Goal: Task Accomplishment & Management: Use online tool/utility

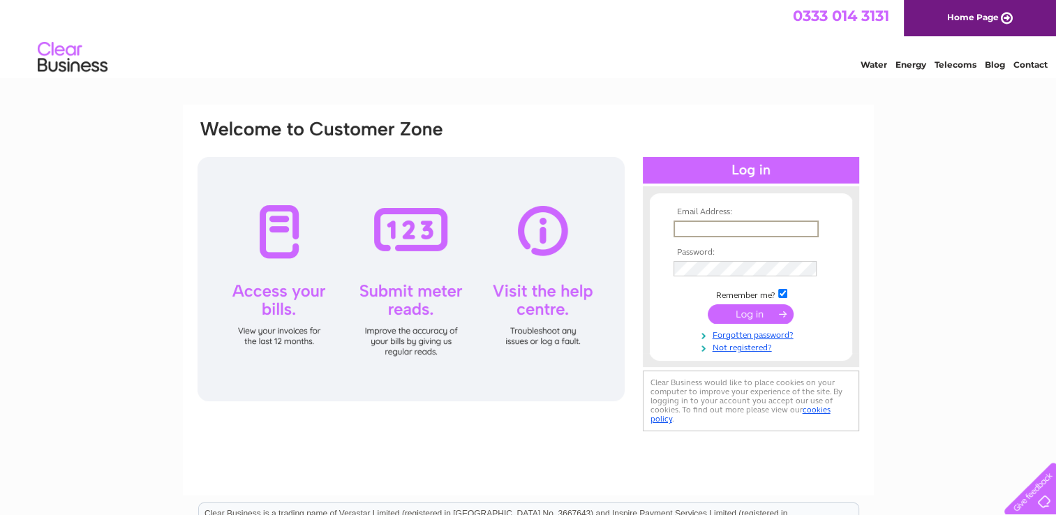
type input "alanmacleod80@googlemail.com"
click at [767, 315] on input "submit" at bounding box center [751, 313] width 86 height 20
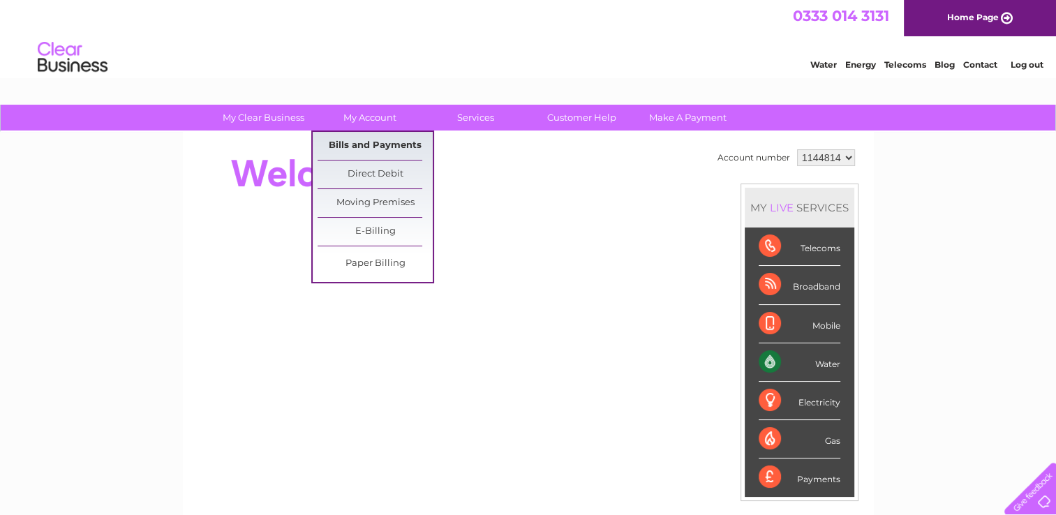
click at [385, 144] on link "Bills and Payments" at bounding box center [375, 146] width 115 height 28
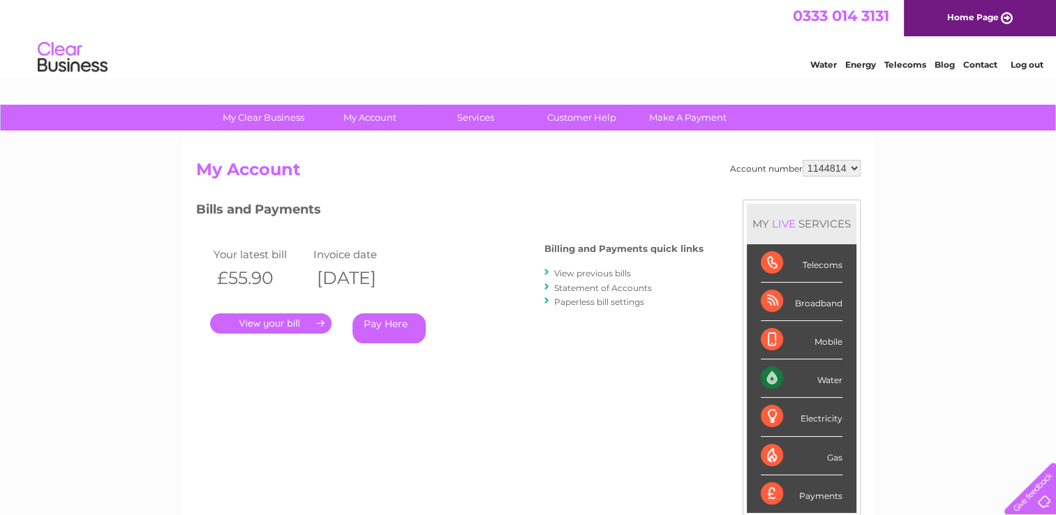
click at [797, 376] on div "Water" at bounding box center [802, 379] width 82 height 38
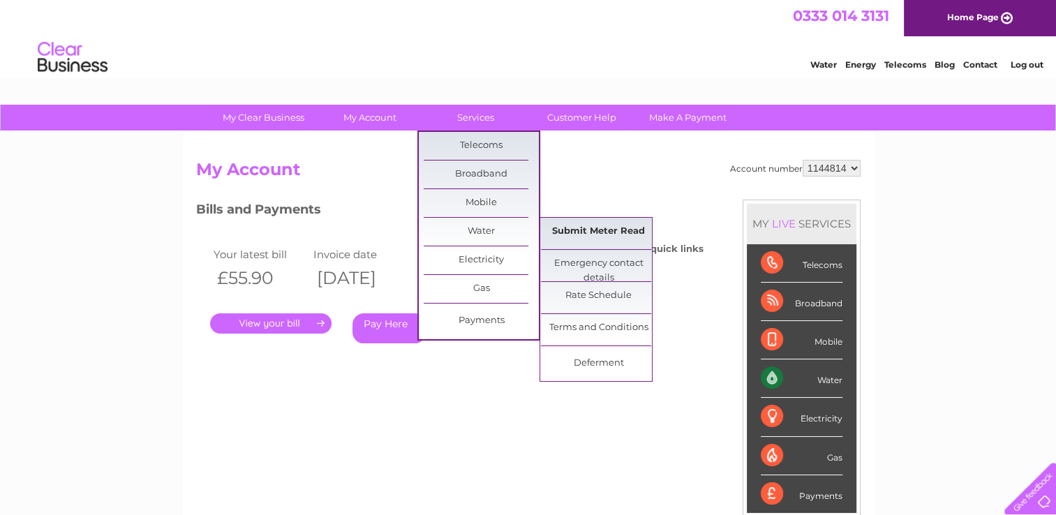
click at [602, 228] on link "Submit Meter Read" at bounding box center [598, 232] width 115 height 28
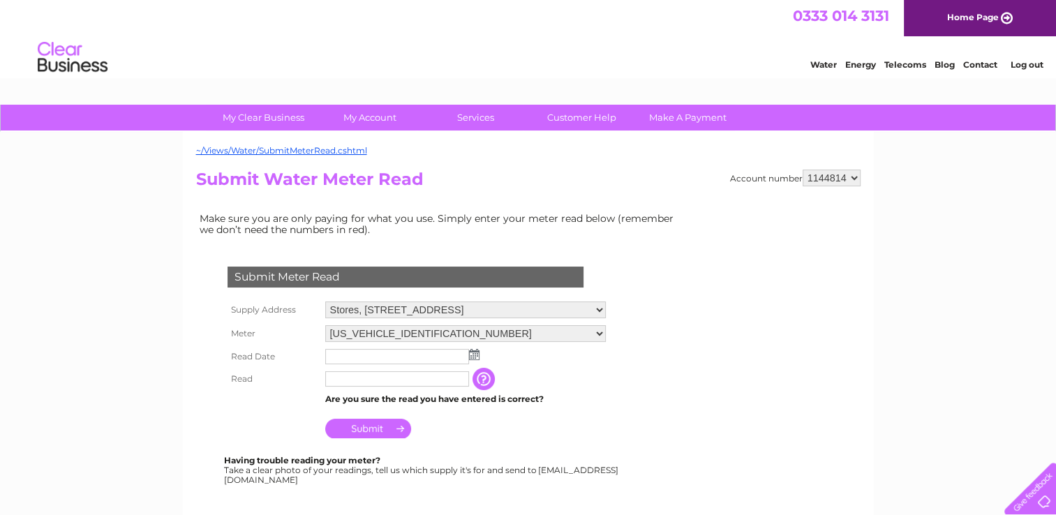
click at [473, 357] on img at bounding box center [474, 354] width 10 height 11
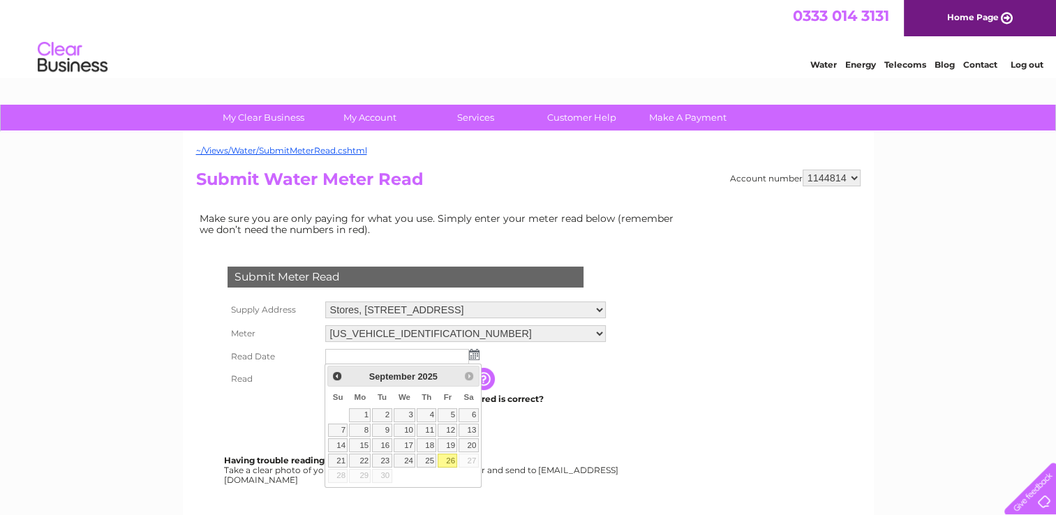
click at [447, 457] on link "26" at bounding box center [448, 461] width 20 height 14
type input "2025/09/26"
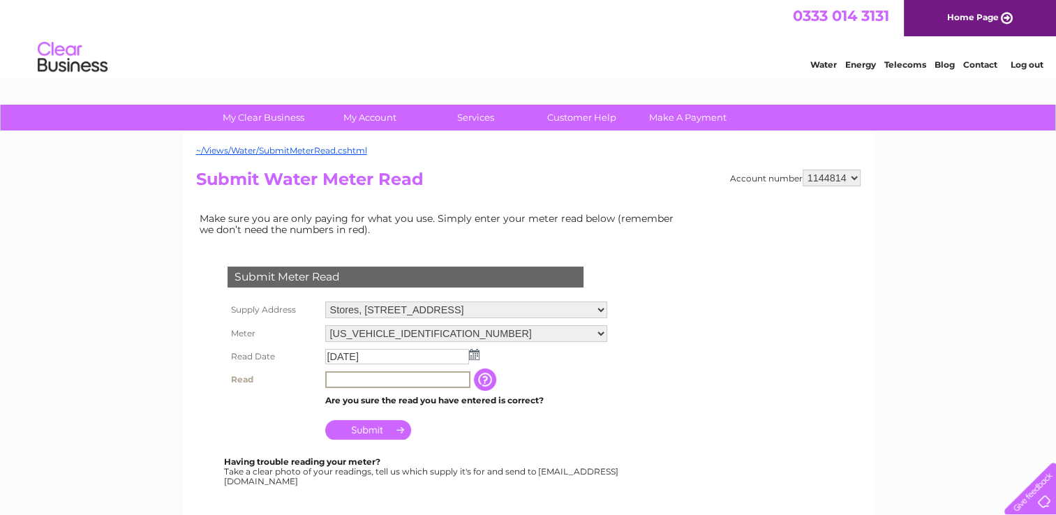
click at [345, 381] on input "text" at bounding box center [397, 379] width 145 height 17
type input "00414"
click at [374, 429] on input "Submit" at bounding box center [368, 429] width 86 height 20
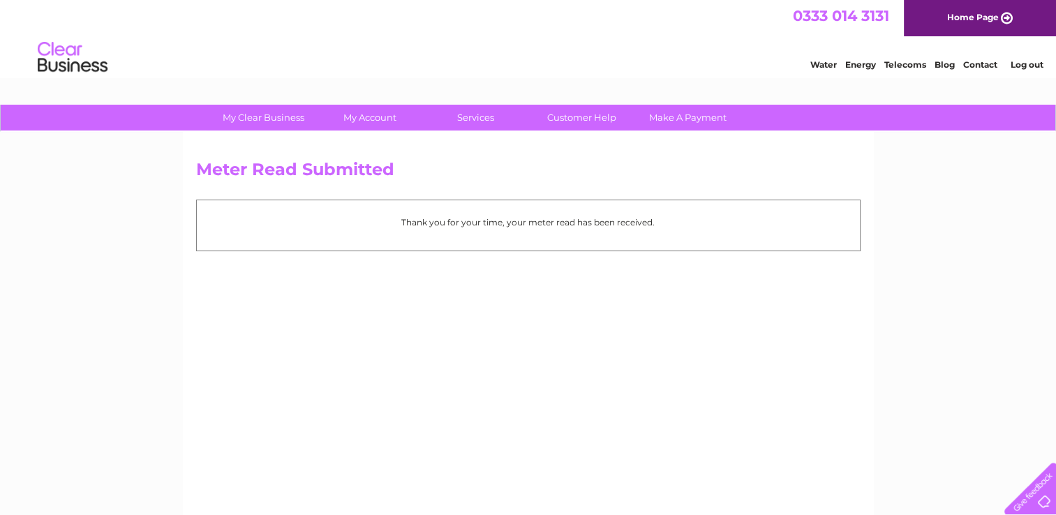
click at [1019, 66] on link "Log out" at bounding box center [1026, 64] width 33 height 10
